Goal: Information Seeking & Learning: Check status

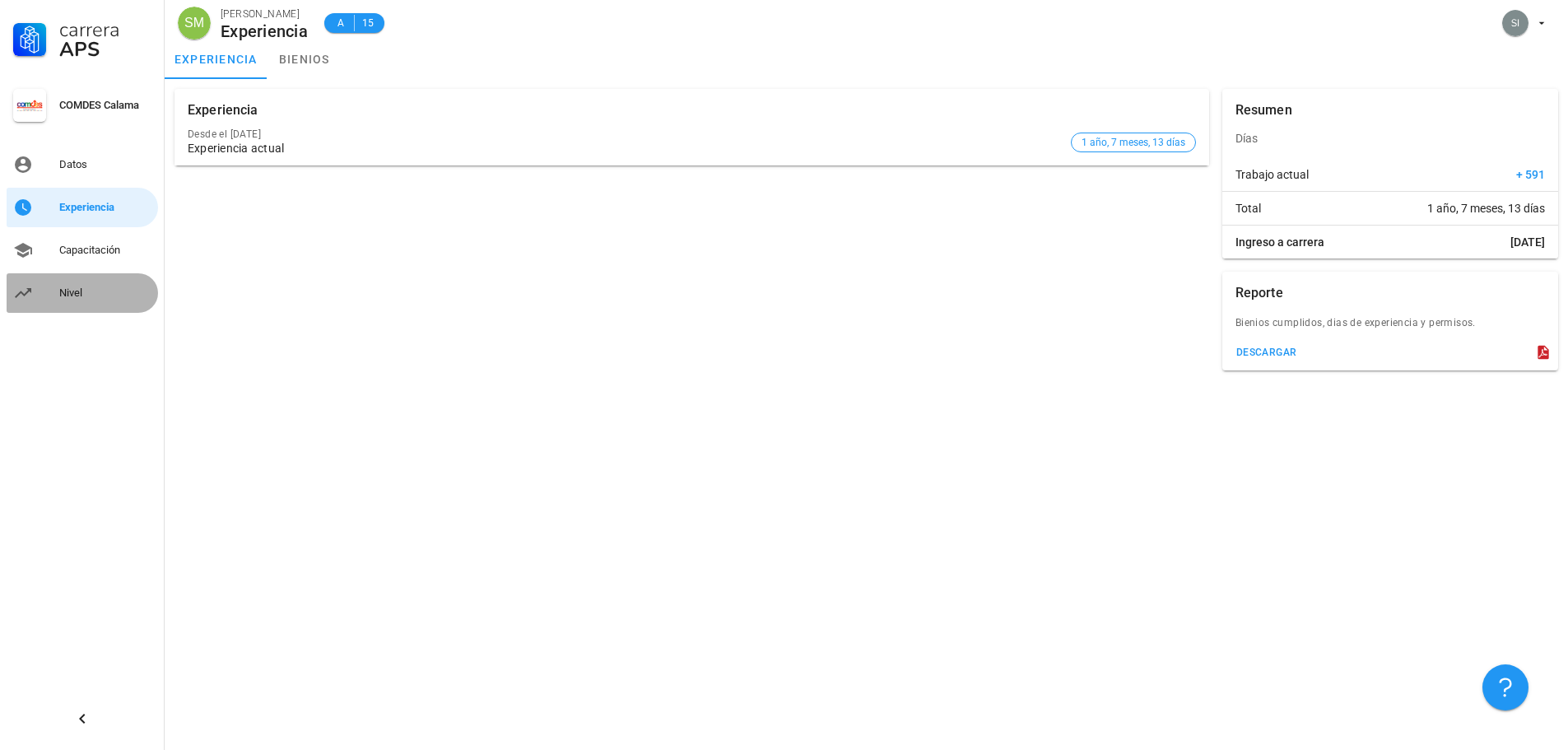
click at [85, 284] on div "Nivel" at bounding box center [106, 292] width 92 height 26
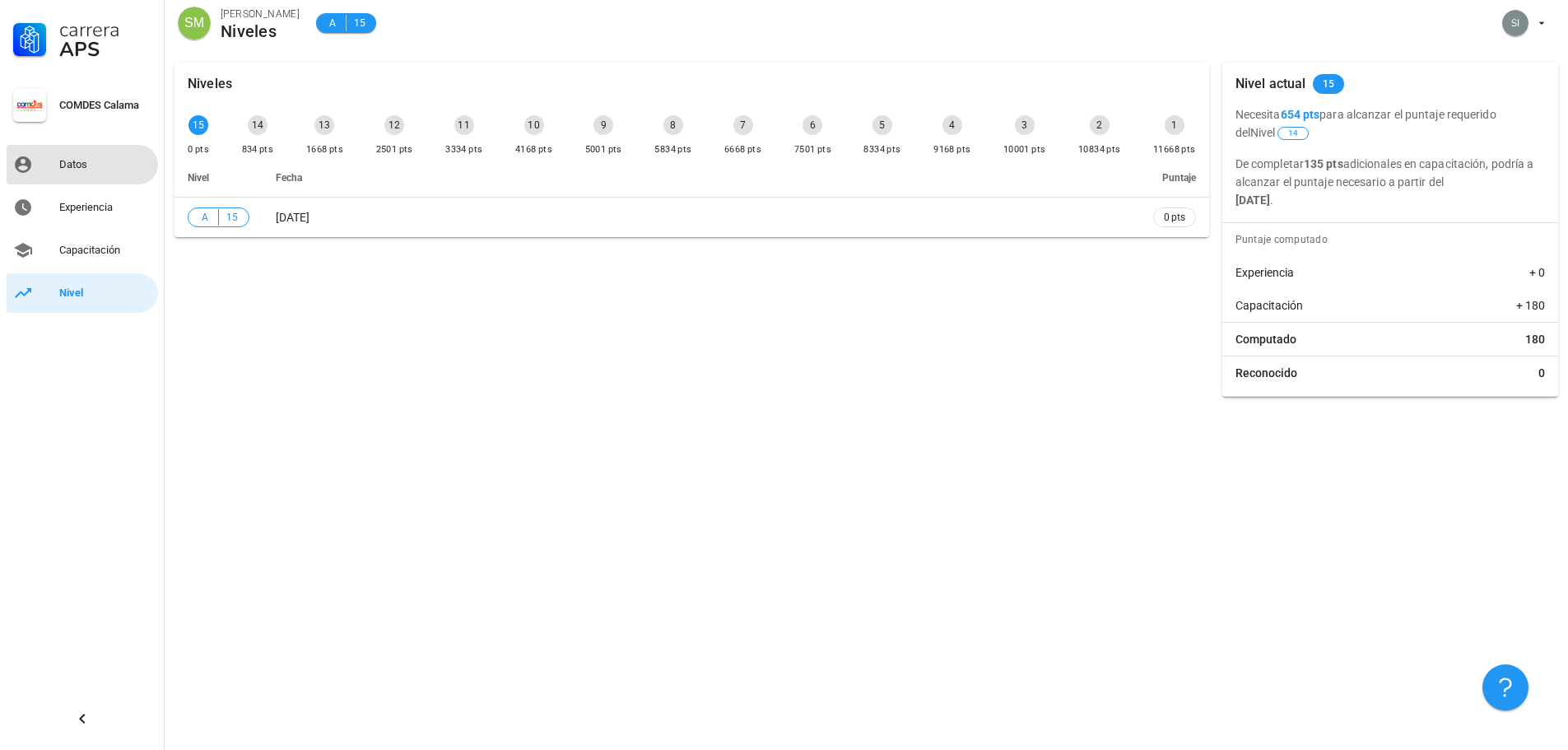
click at [103, 171] on div "Datos" at bounding box center [106, 164] width 92 height 26
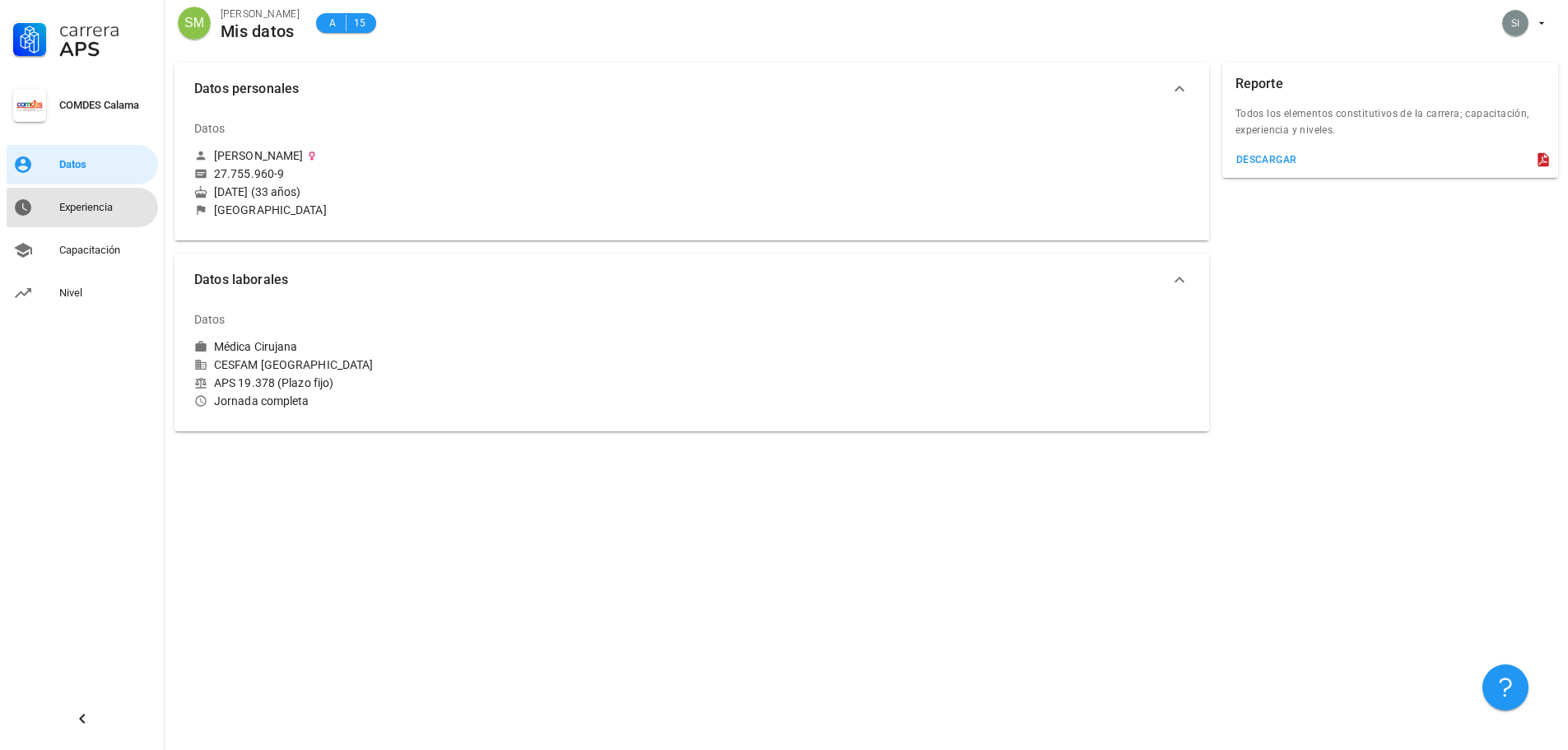
click at [93, 205] on div "Experiencia" at bounding box center [106, 207] width 92 height 13
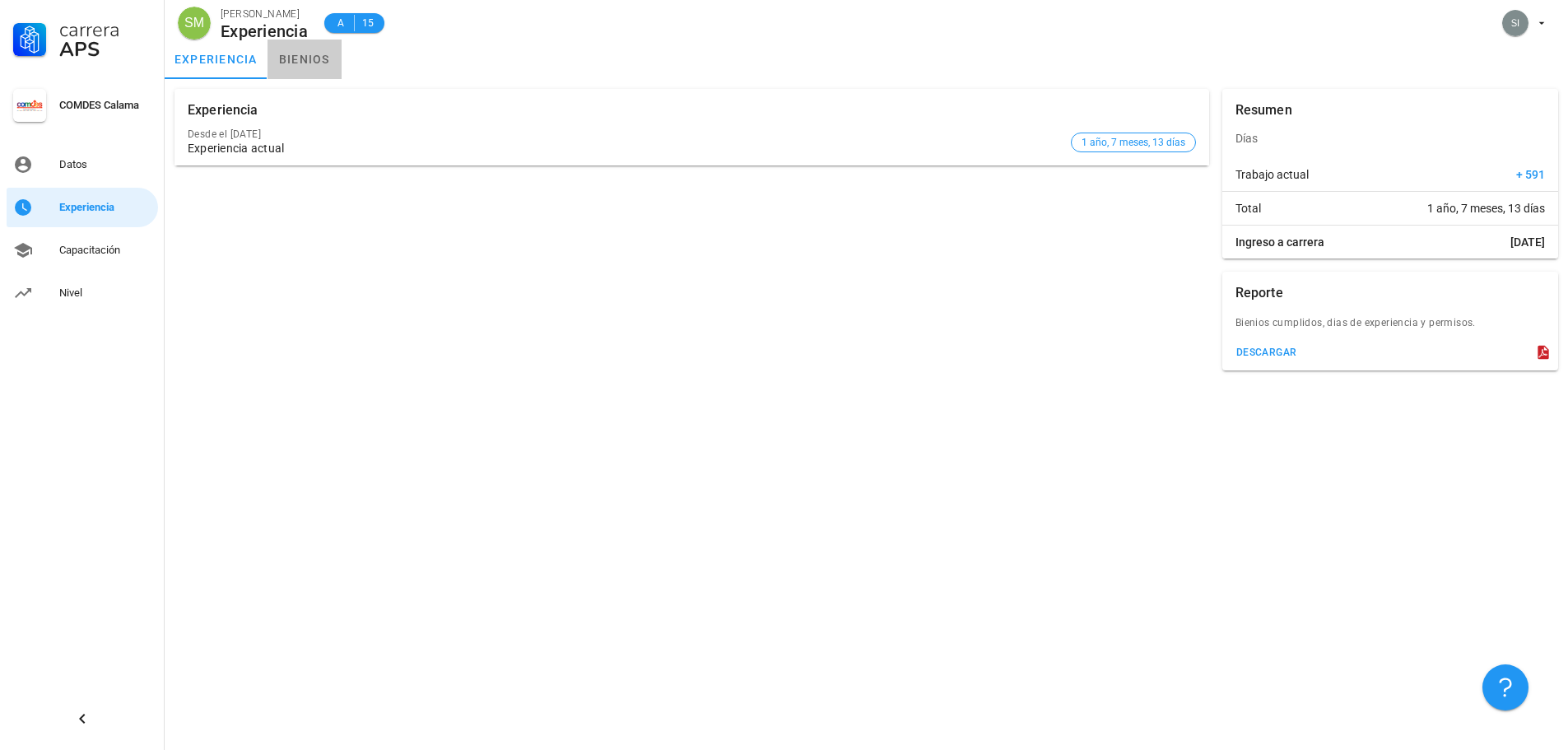
click at [307, 62] on link "bienios" at bounding box center [304, 59] width 74 height 39
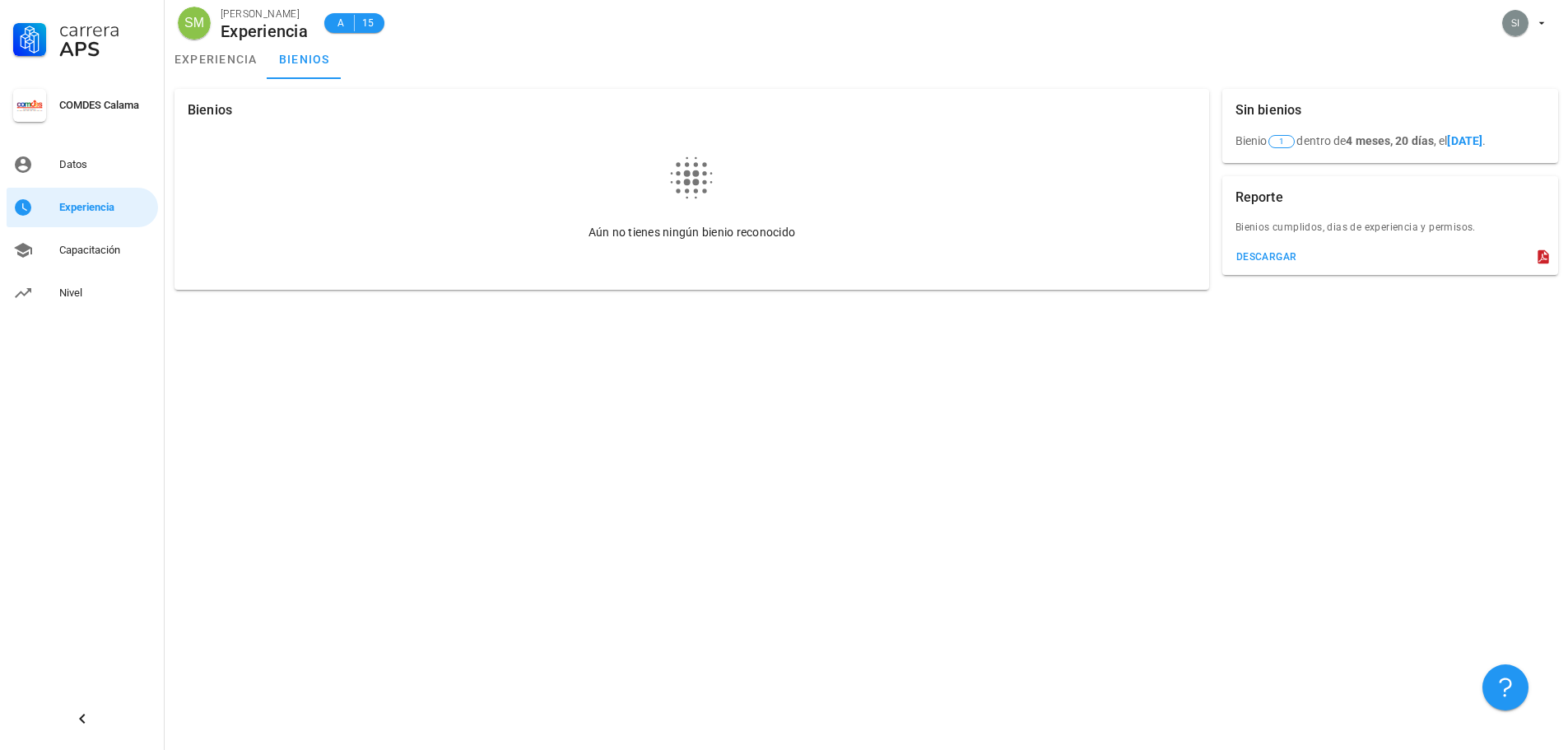
click at [827, 141] on b "[DATE]" at bounding box center [1465, 140] width 36 height 13
click at [827, 141] on span "1" at bounding box center [1281, 141] width 26 height 13
click at [827, 262] on div "descargar" at bounding box center [1266, 257] width 61 height 12
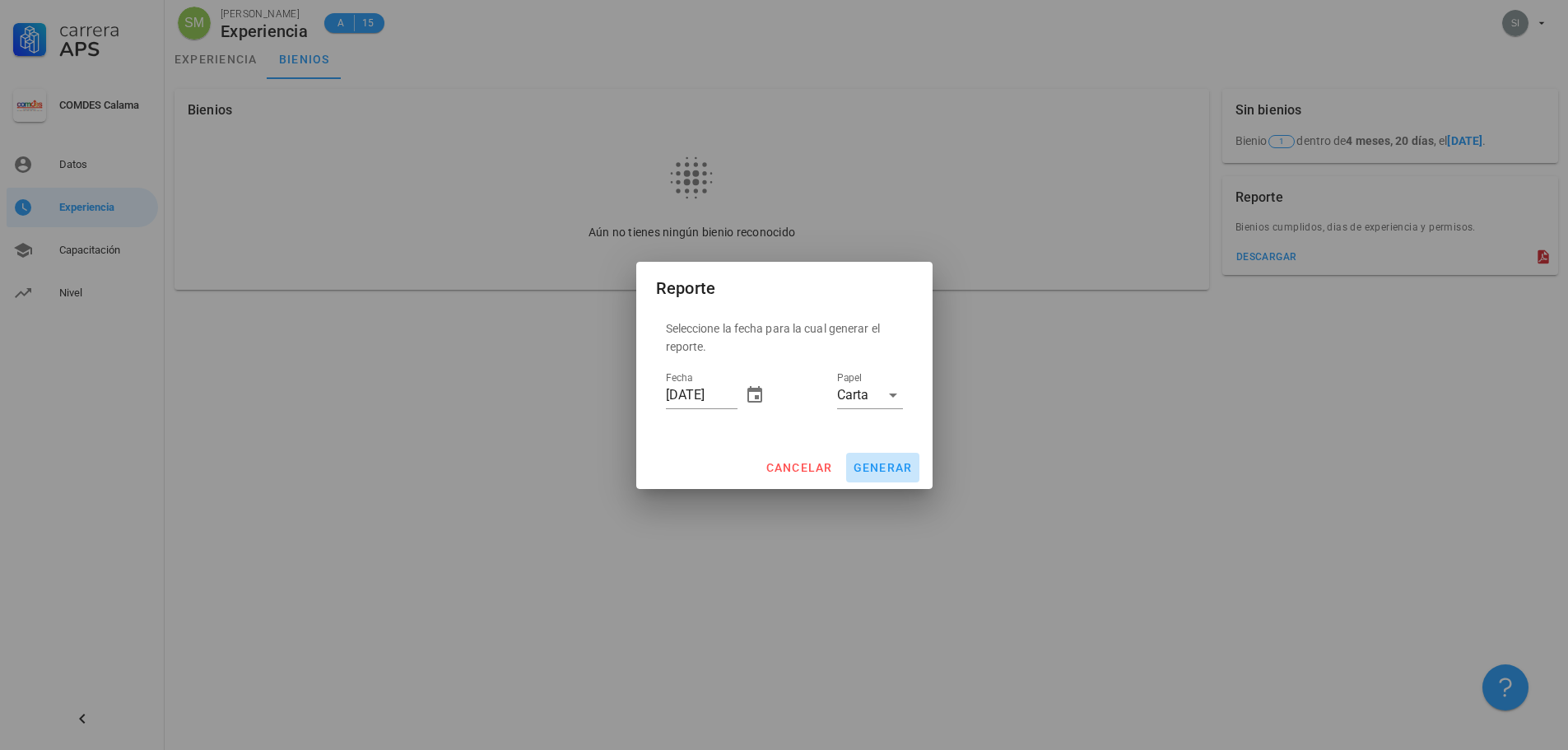
click at [827, 467] on span "generar" at bounding box center [883, 467] width 61 height 13
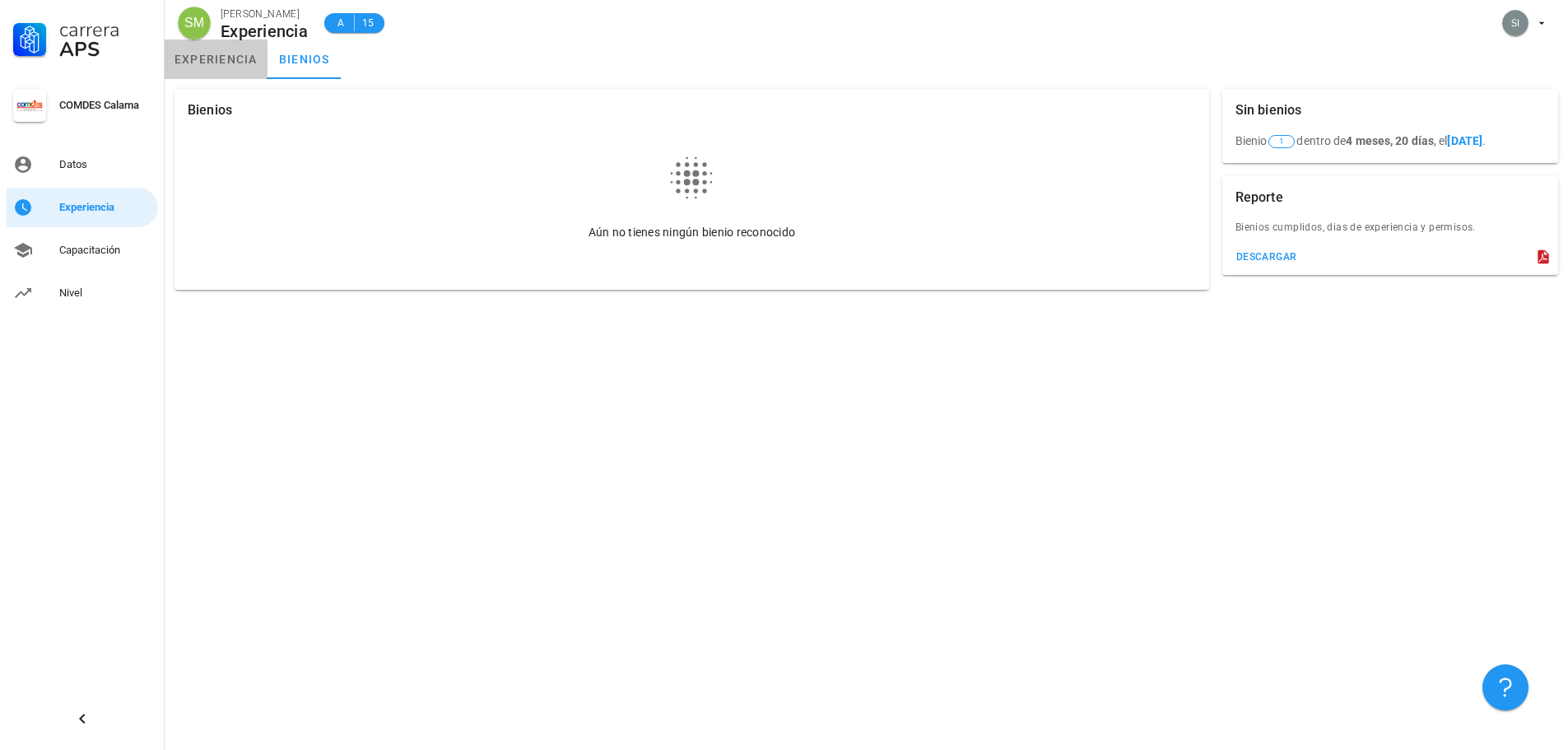
click at [213, 64] on link "experiencia" at bounding box center [216, 59] width 103 height 39
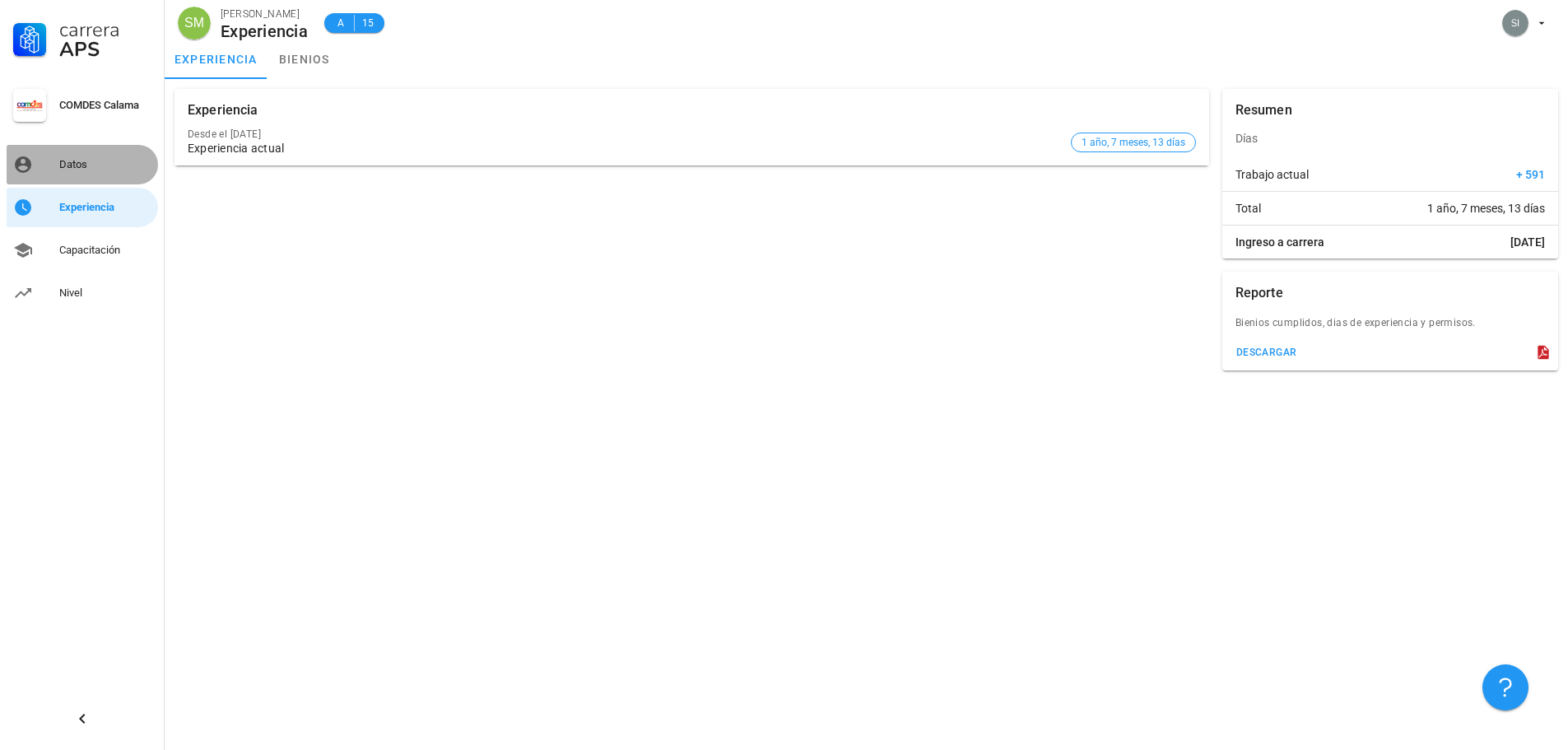
click at [82, 162] on div "Datos" at bounding box center [106, 164] width 92 height 13
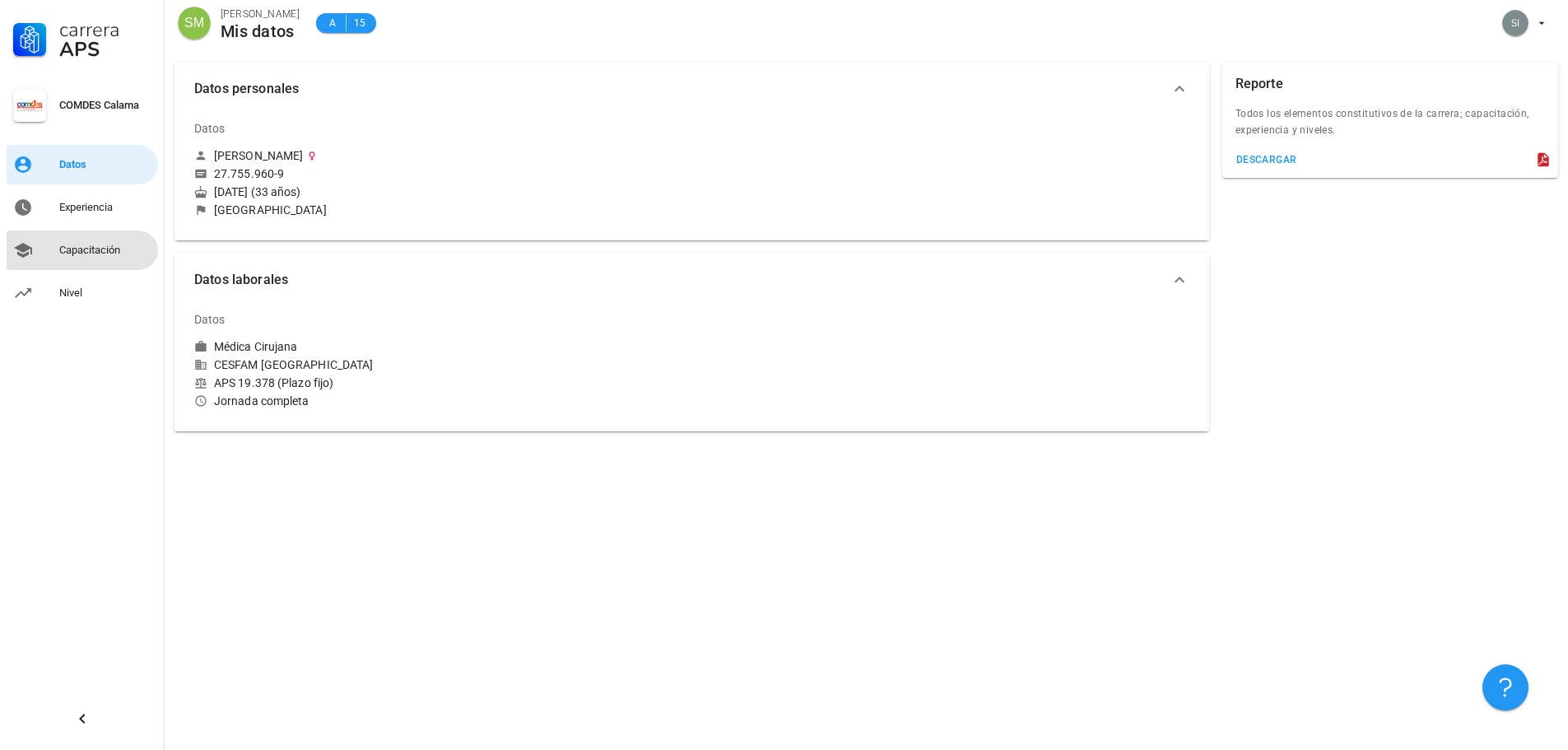
click at [118, 247] on div "Capacitación" at bounding box center [106, 250] width 92 height 13
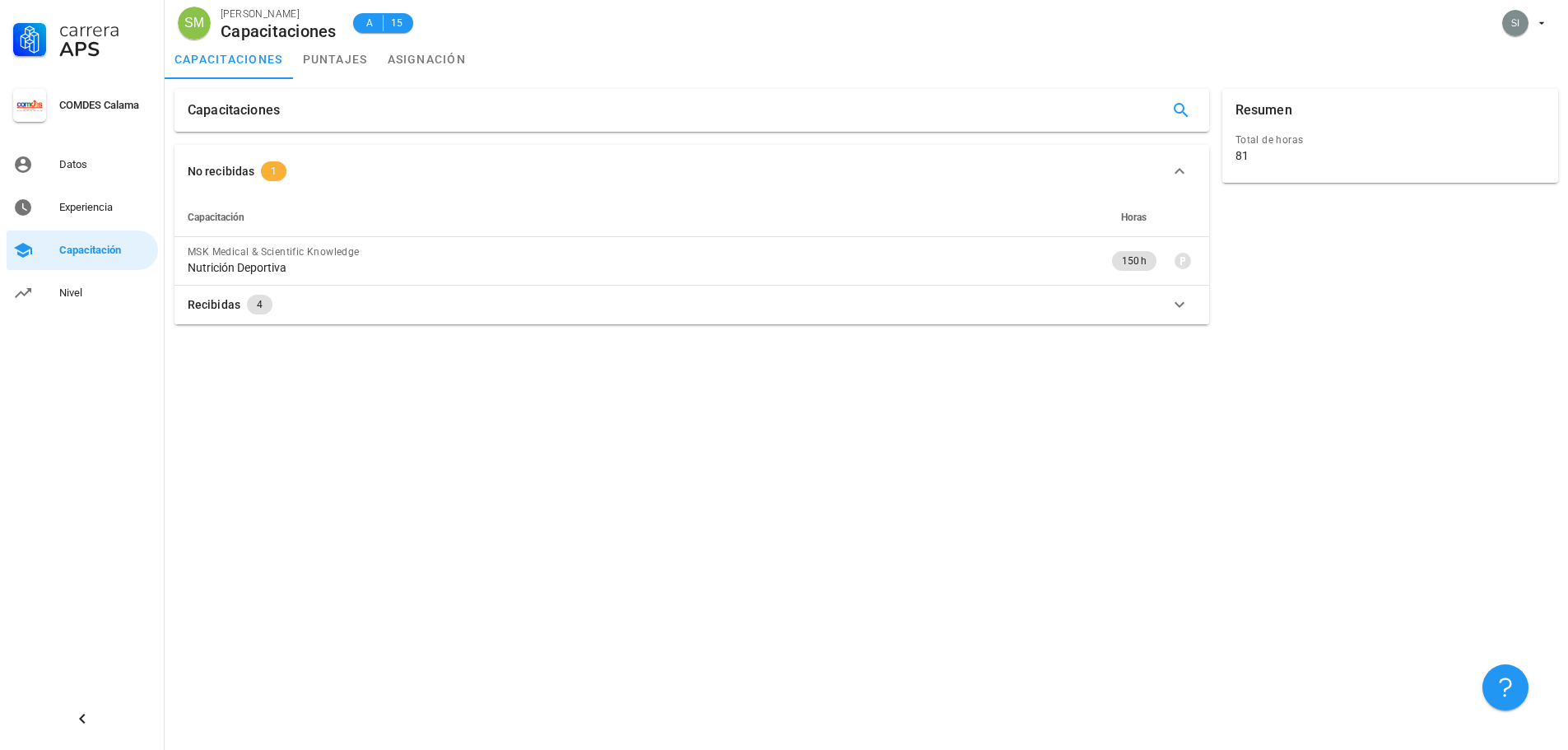
click at [273, 172] on span "1" at bounding box center [274, 170] width 6 height 20
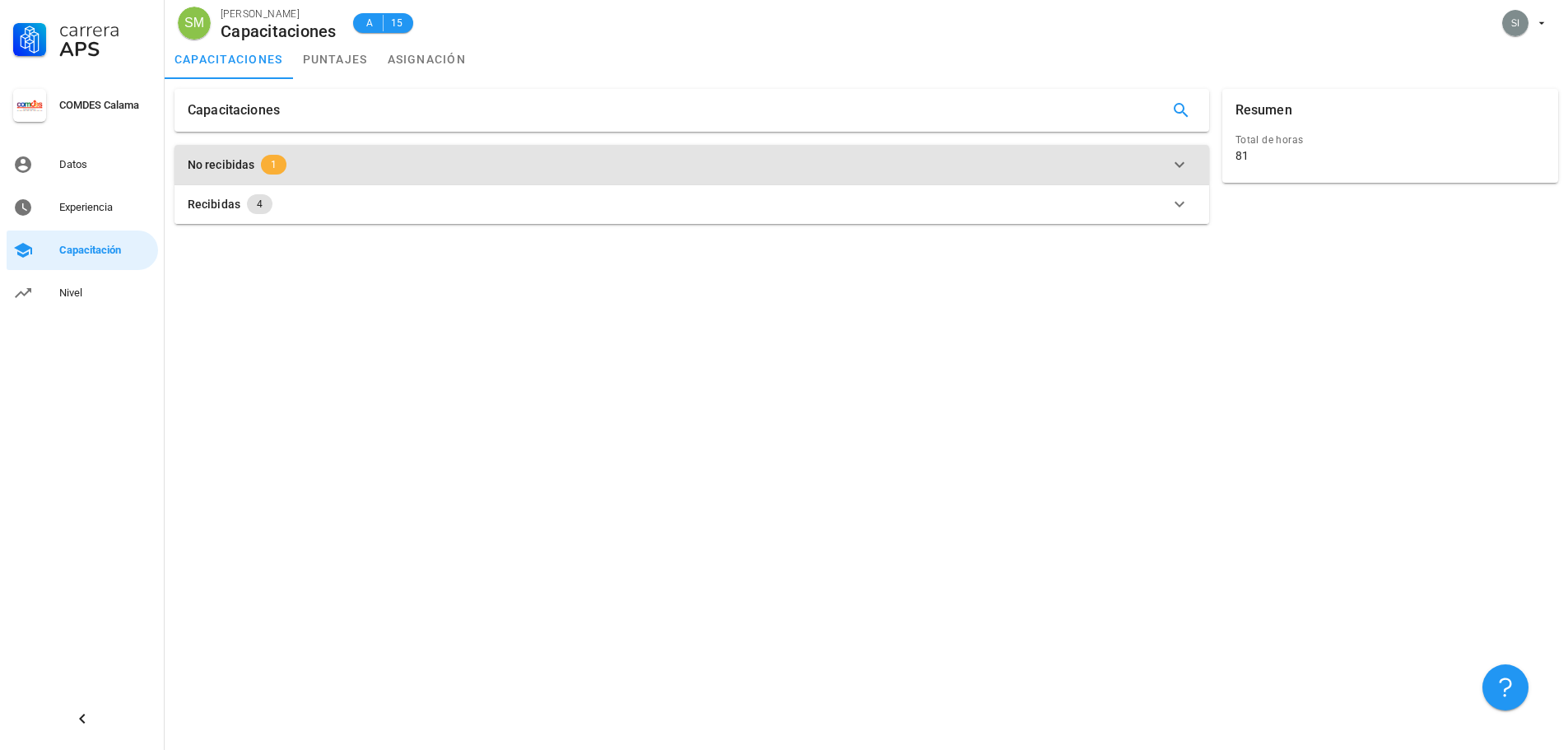
click at [273, 172] on span "1" at bounding box center [274, 164] width 6 height 20
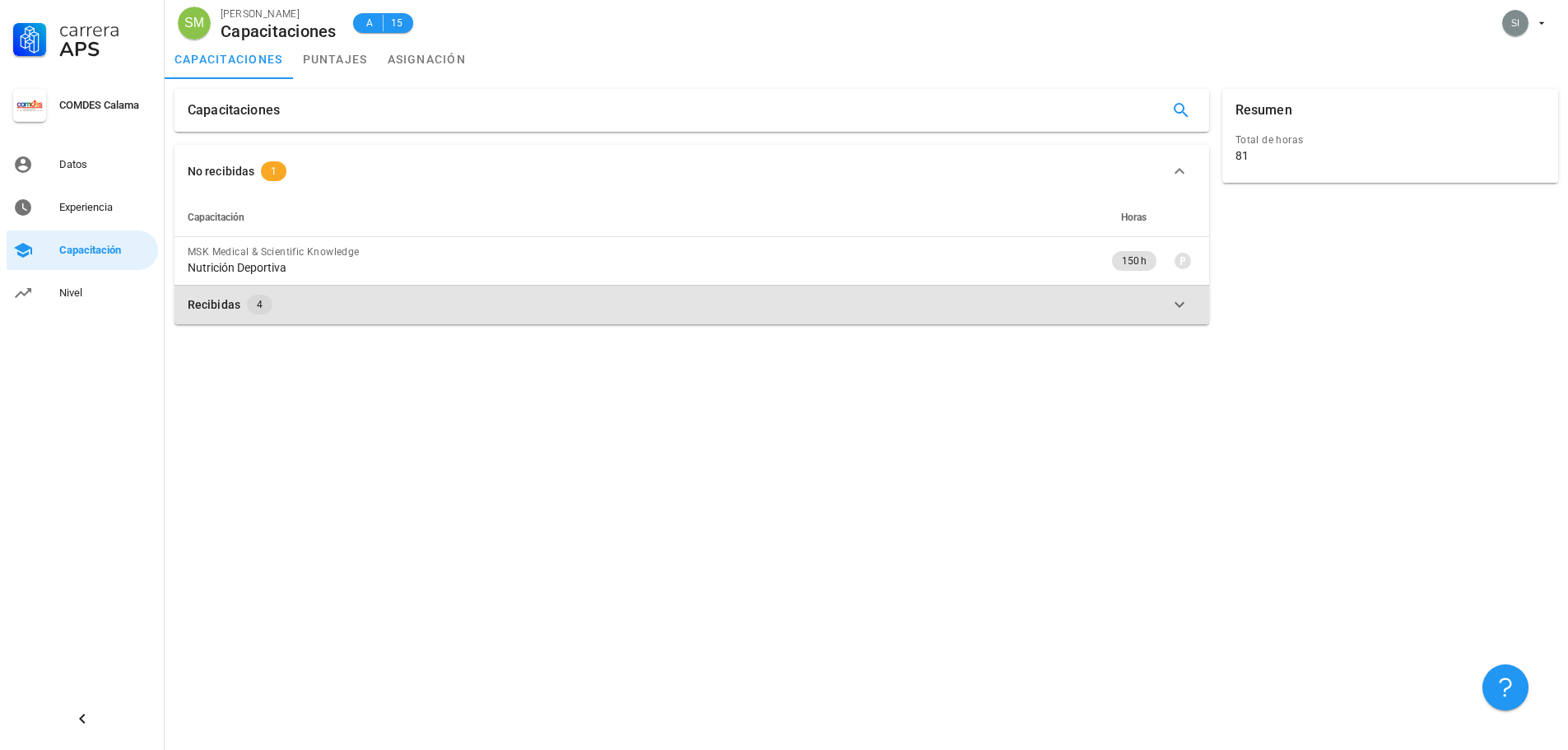
click at [247, 305] on span "4" at bounding box center [260, 304] width 26 height 20
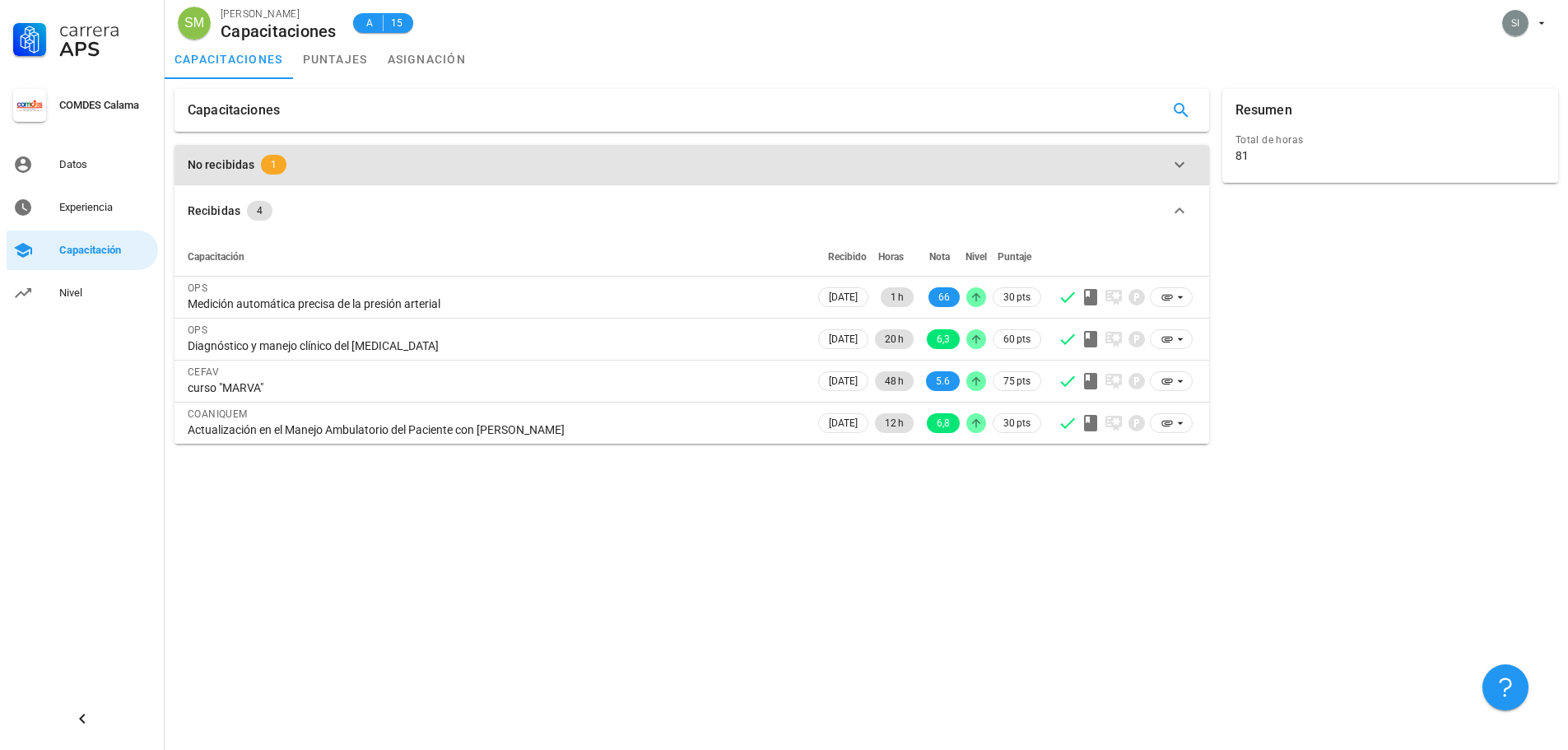
click at [219, 159] on div "No recibidas" at bounding box center [221, 164] width 66 height 18
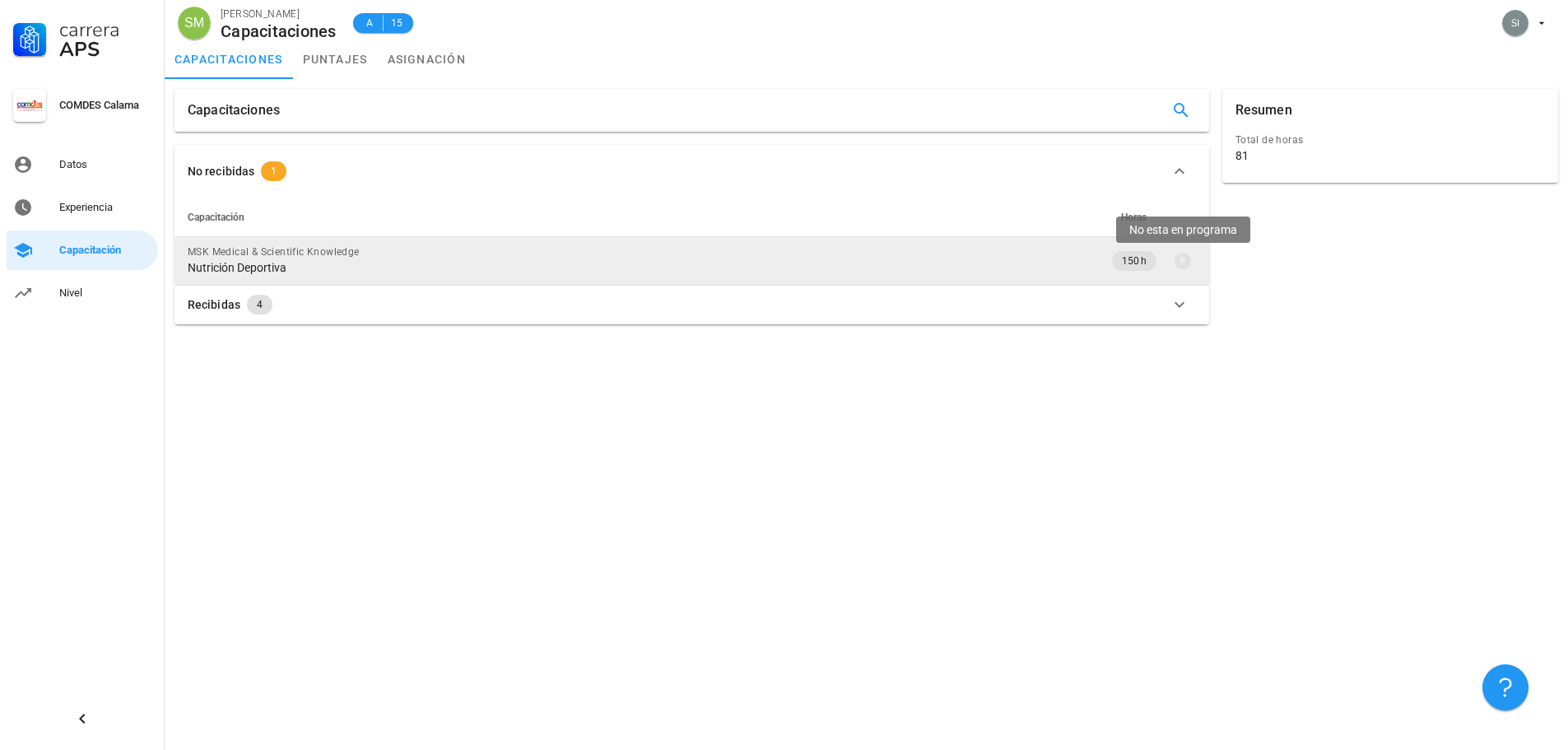
click at [827, 262] on icon at bounding box center [1182, 260] width 16 height 16
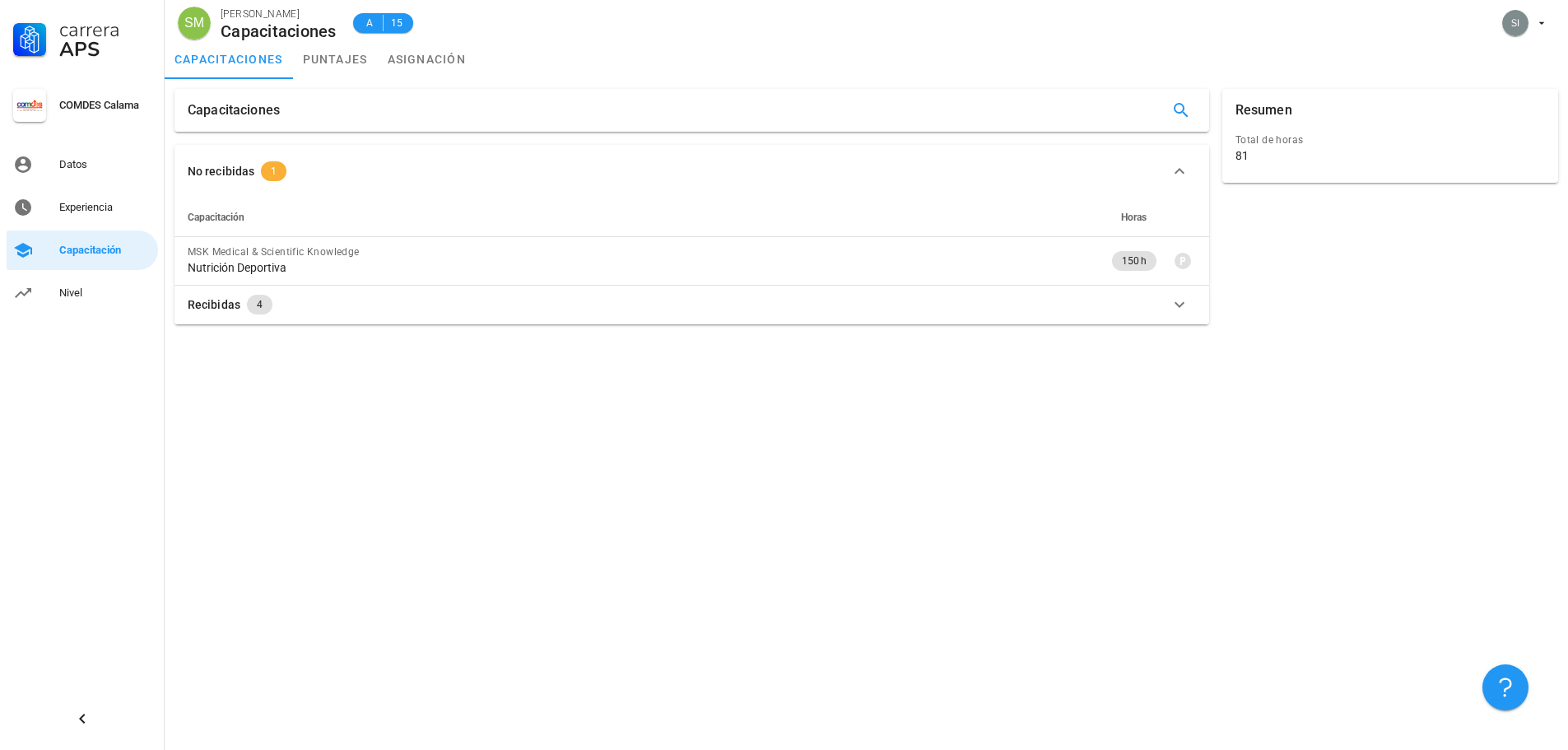
click at [271, 180] on span "1" at bounding box center [274, 170] width 6 height 20
click at [271, 180] on button "No recibidas 1" at bounding box center [692, 164] width 1035 height 39
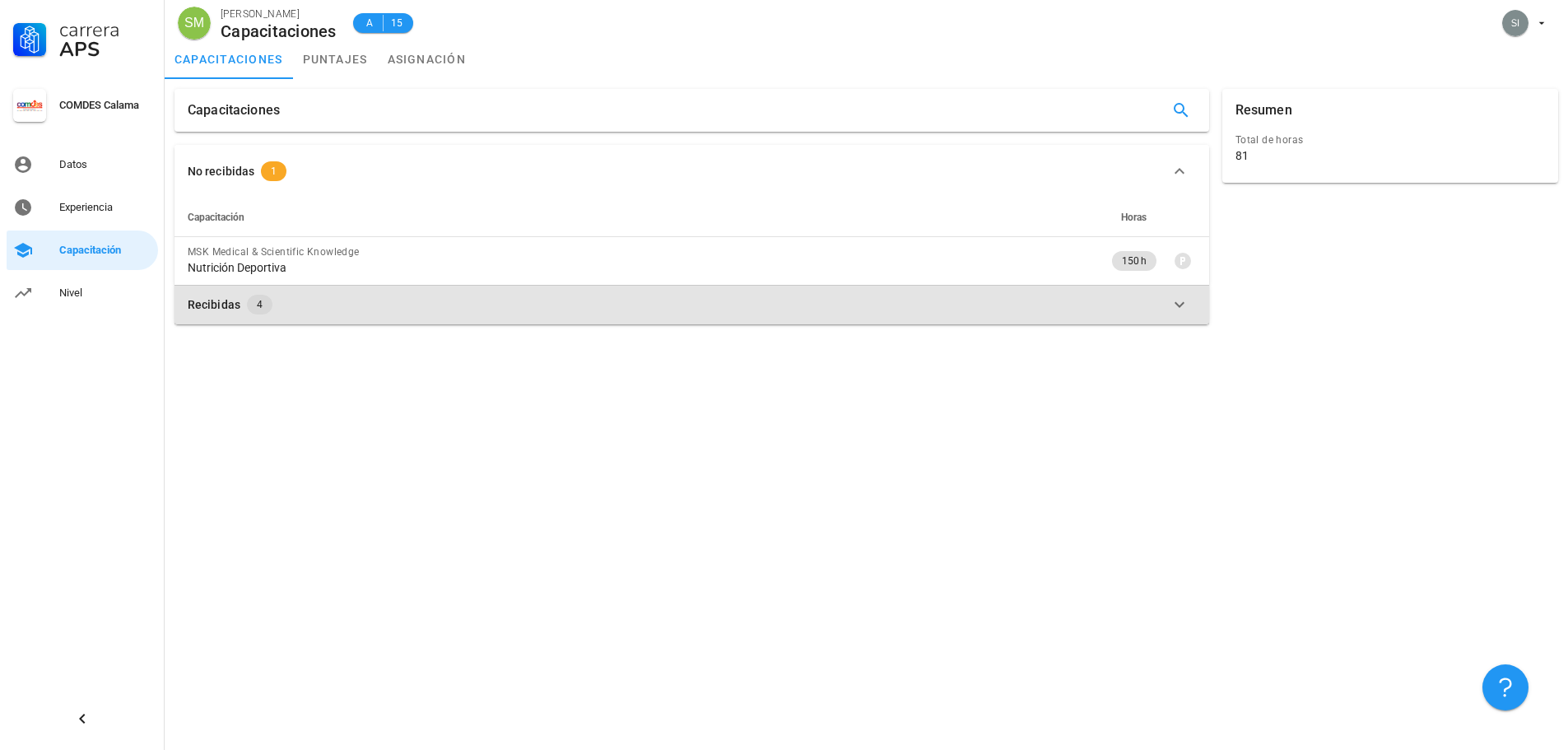
click at [247, 301] on span "4" at bounding box center [260, 304] width 26 height 20
